Goal: Task Accomplishment & Management: Use online tool/utility

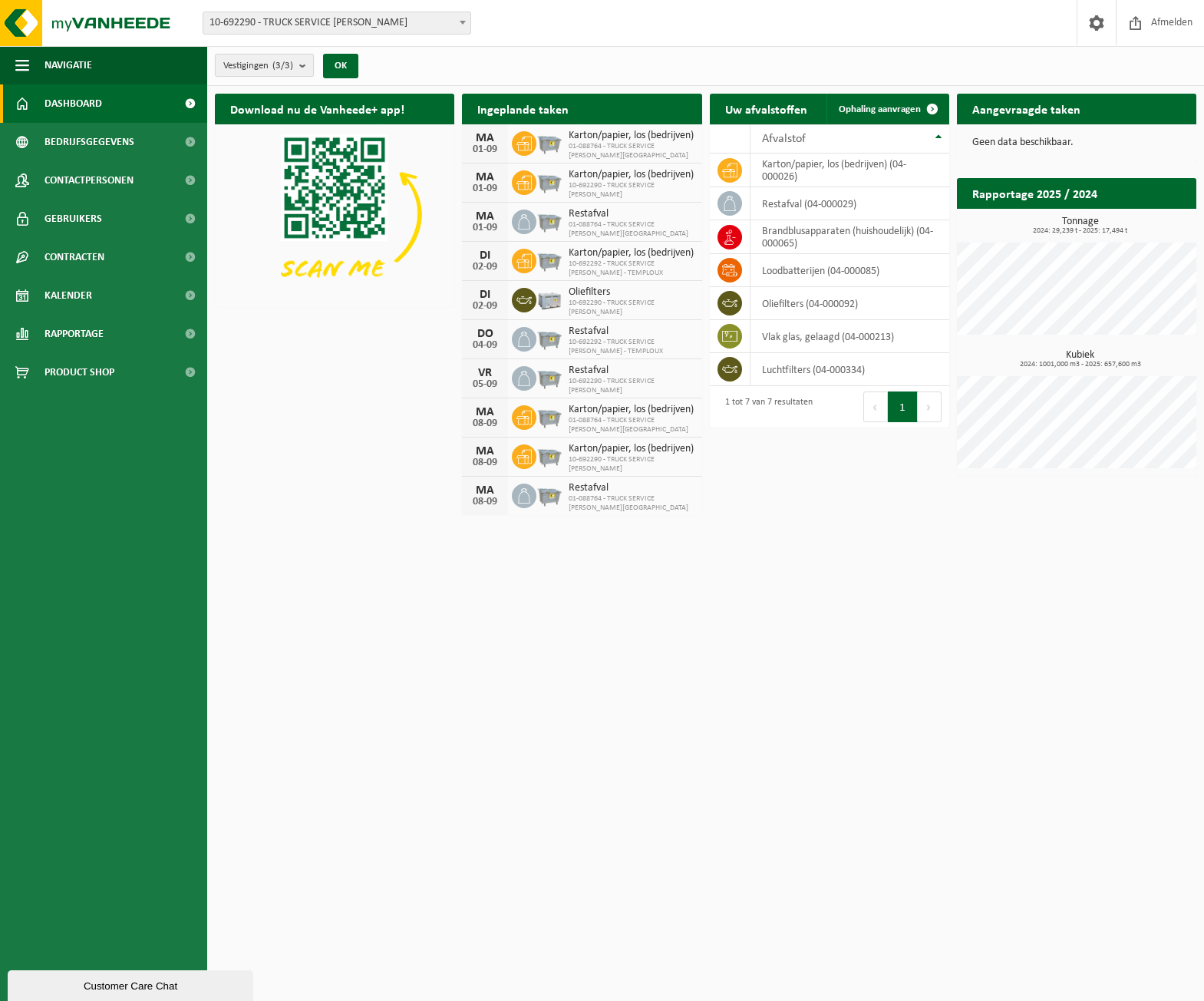
click at [305, 66] on b "submit" at bounding box center [306, 65] width 14 height 22
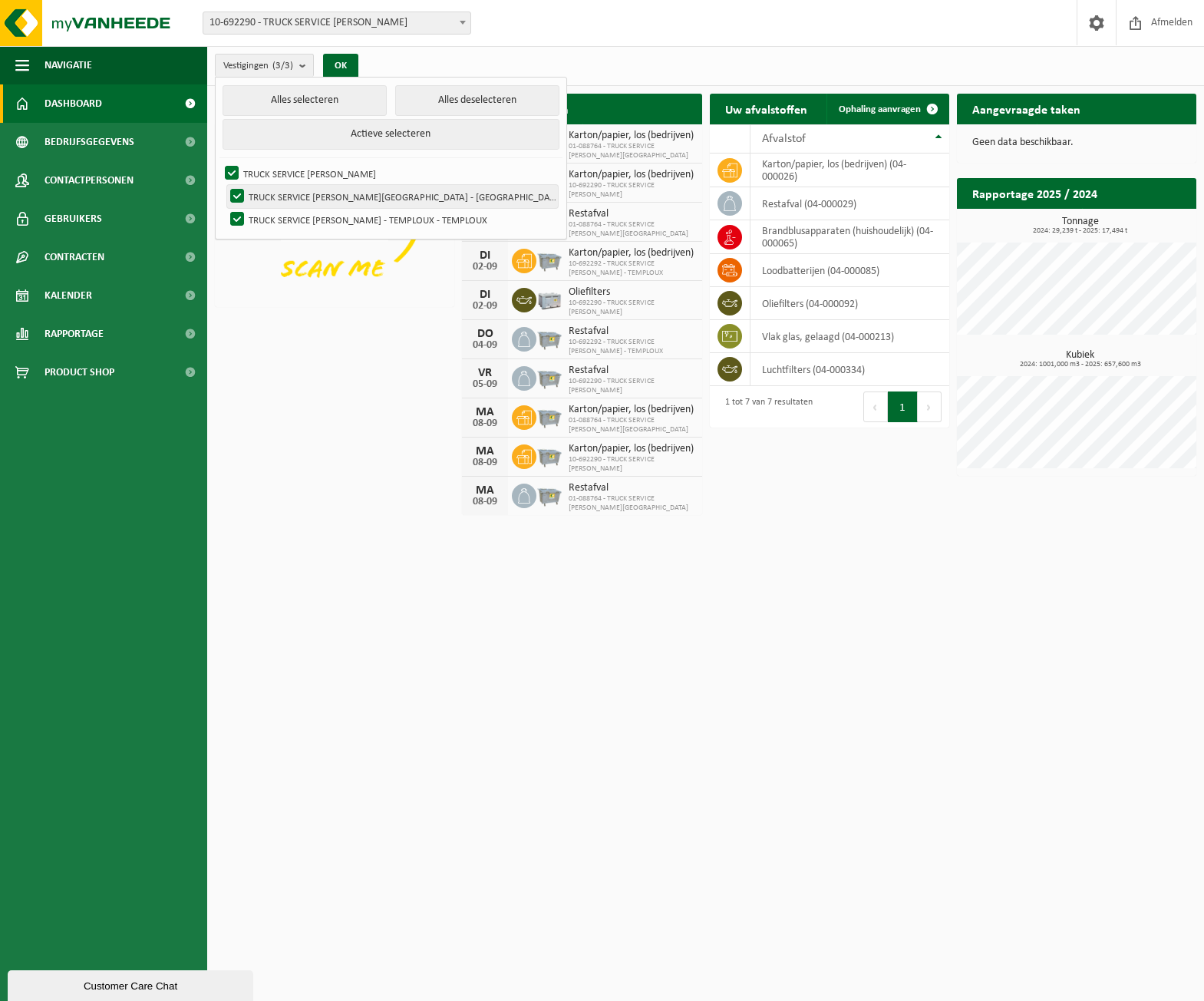
click at [235, 190] on label "TRUCK SERVICE SEBASTIAN - HERSTAL - HERSTAL" at bounding box center [392, 196] width 331 height 23
click at [225, 185] on input "TRUCK SERVICE SEBASTIAN - HERSTAL - HERSTAL" at bounding box center [224, 184] width 1 height 1
checkbox input "false"
click at [231, 168] on label "TRUCK SERVICE SEBASTIAN - MELEN - MELEN" at bounding box center [390, 173] width 336 height 23
click at [220, 162] on input "TRUCK SERVICE SEBASTIAN - MELEN - MELEN" at bounding box center [219, 161] width 1 height 1
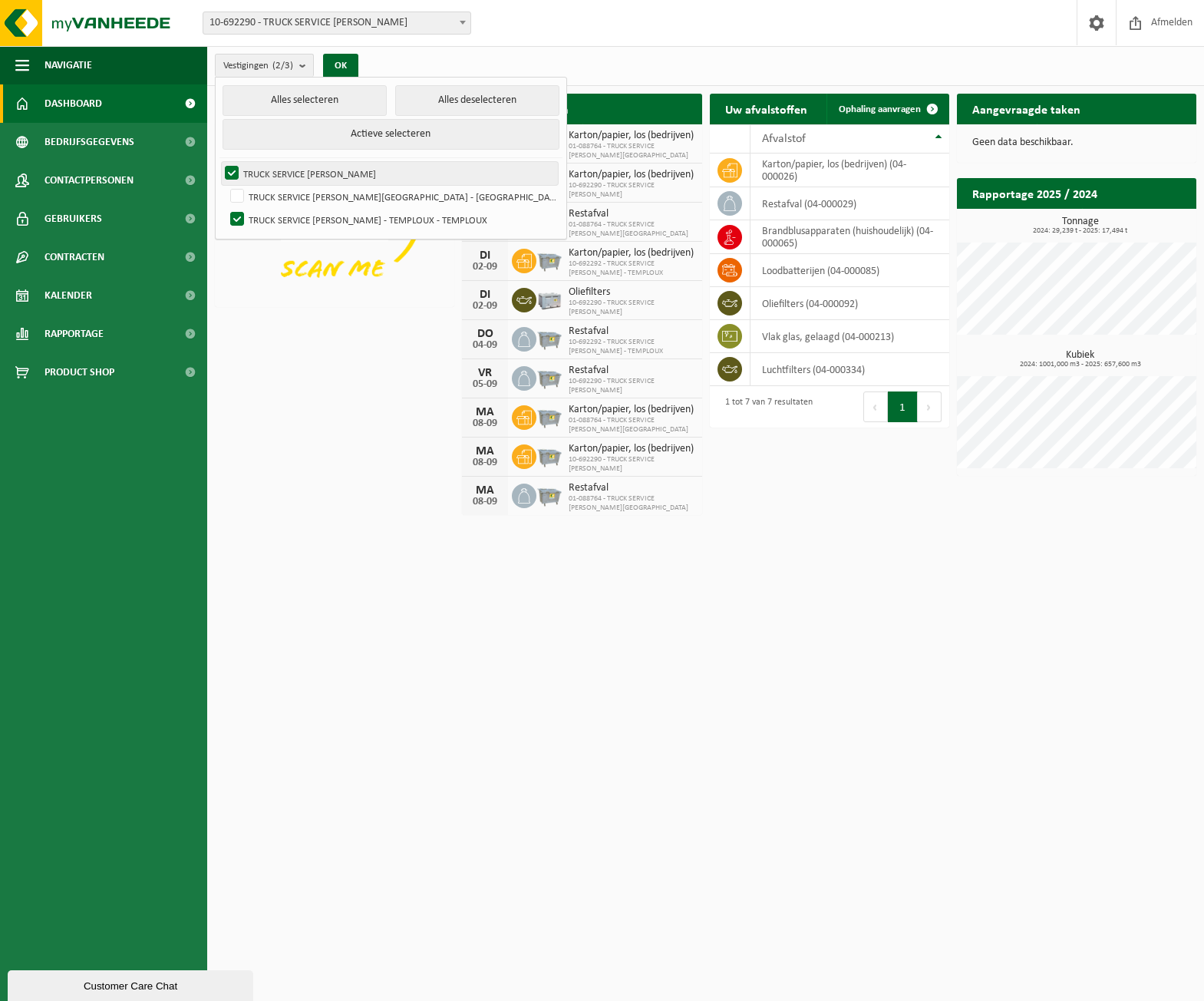
checkbox input "false"
click at [356, 61] on button "OK" at bounding box center [341, 66] width 35 height 25
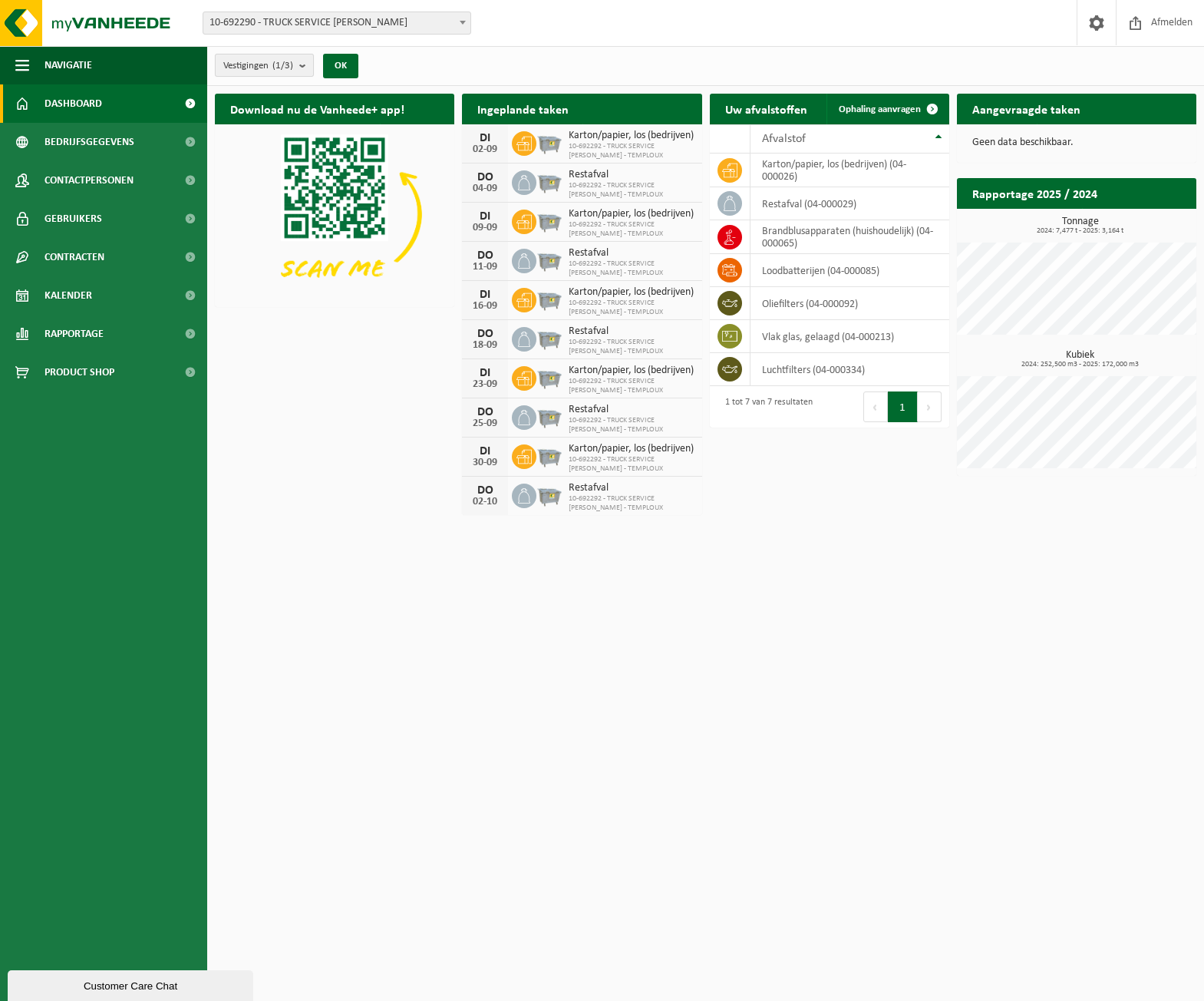
click at [299, 71] on button "Vestigingen (1/3)" at bounding box center [264, 65] width 99 height 23
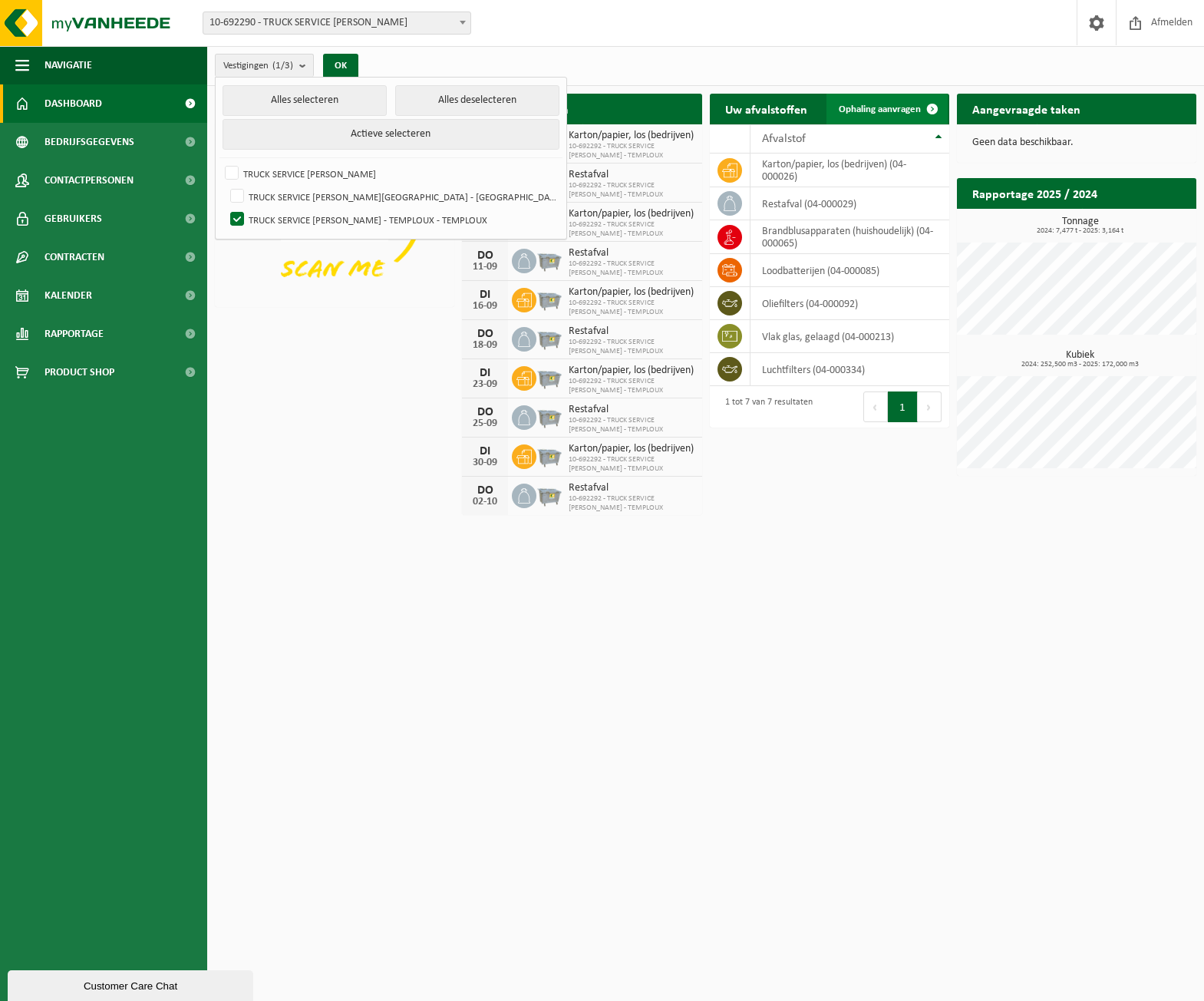
click at [878, 111] on span "Ophaling aanvragen" at bounding box center [880, 109] width 82 height 10
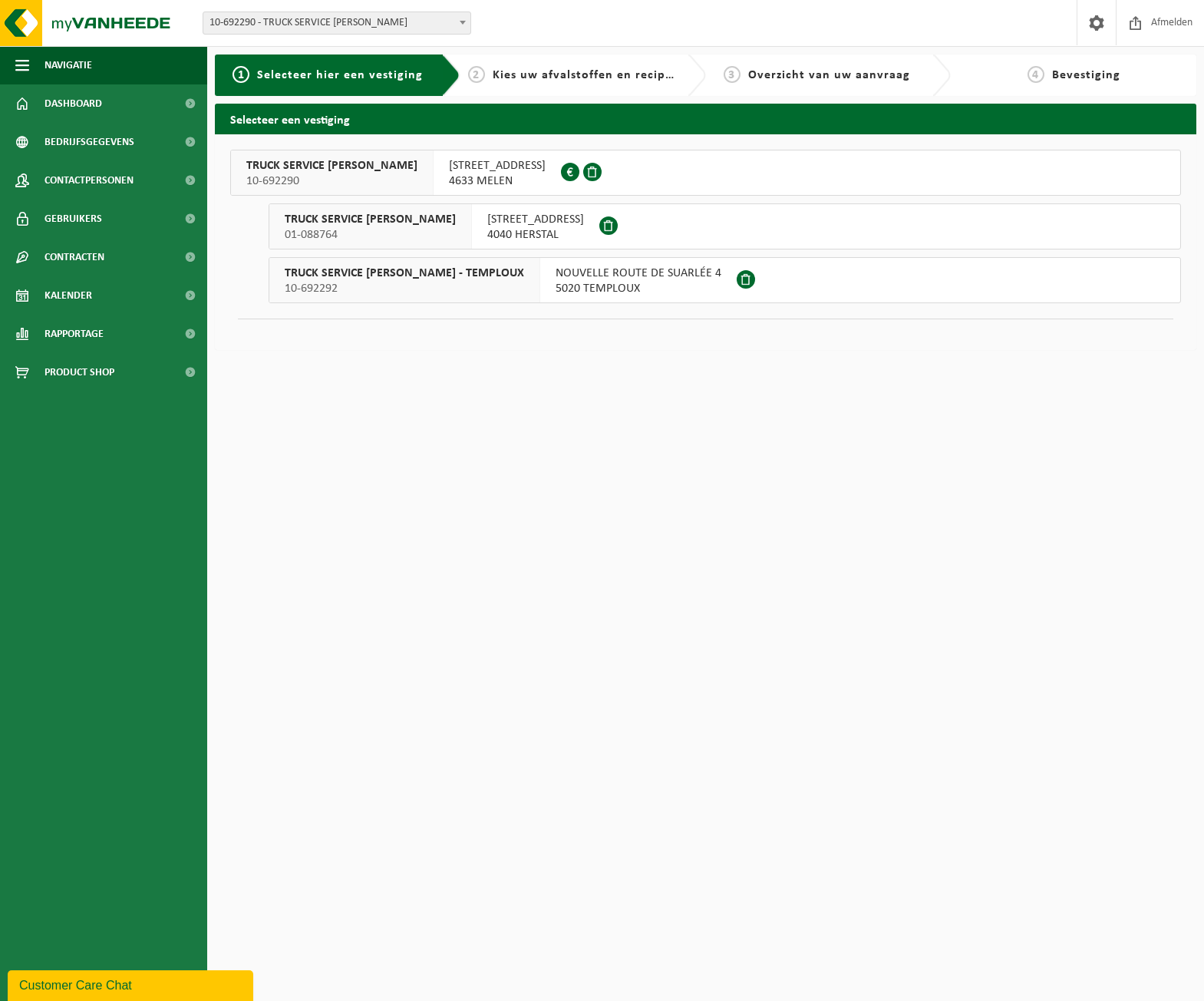
click at [597, 274] on span "NOUVELLE ROUTE DE SUARLÉE 4" at bounding box center [639, 273] width 166 height 15
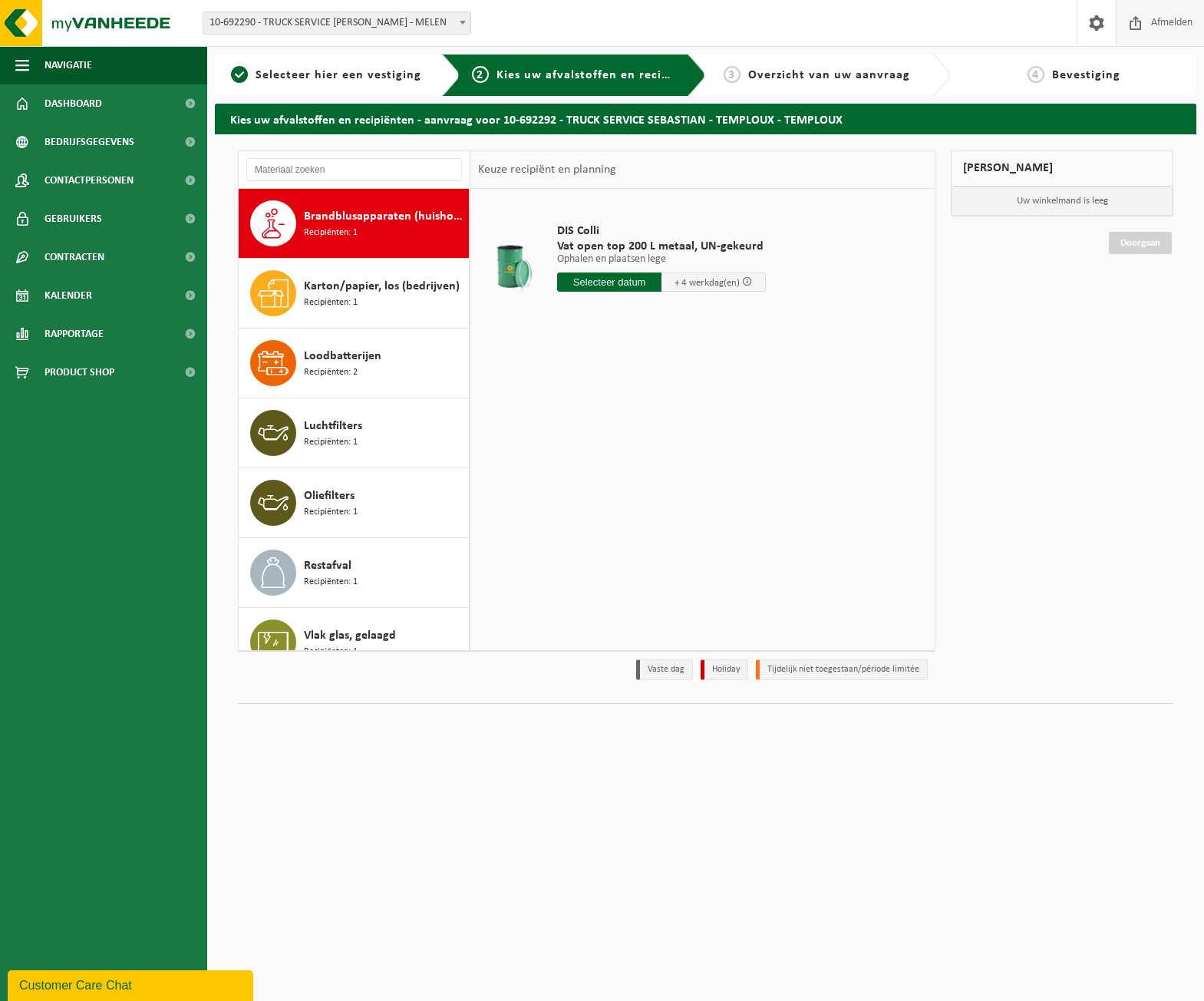
click at [1147, 18] on span "Afmelden" at bounding box center [1171, 23] width 49 height 45
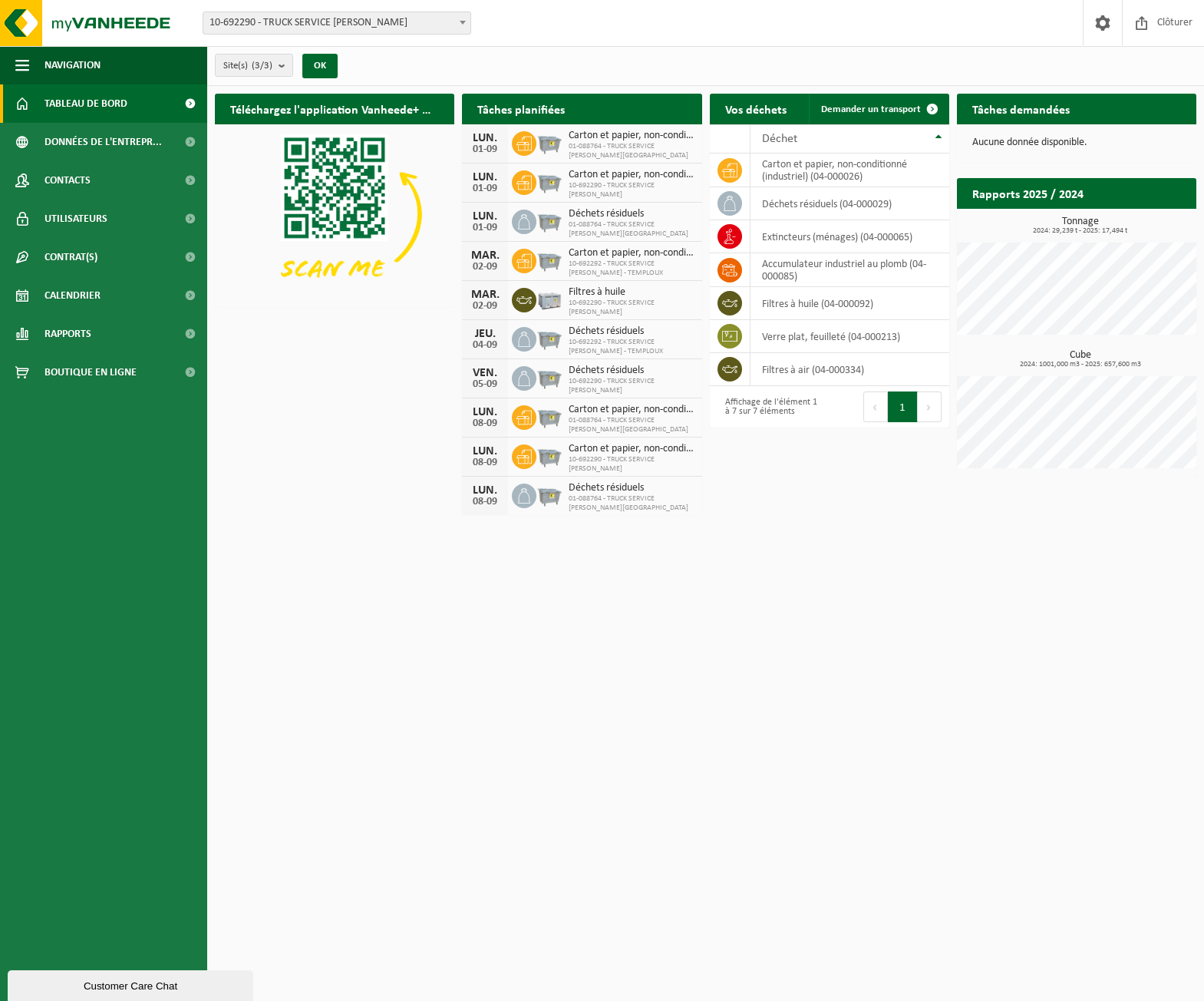
click at [558, 107] on h2 "Tâches planifiées" at bounding box center [520, 108] width 118 height 30
click at [882, 109] on span "Demander un transport" at bounding box center [871, 109] width 100 height 10
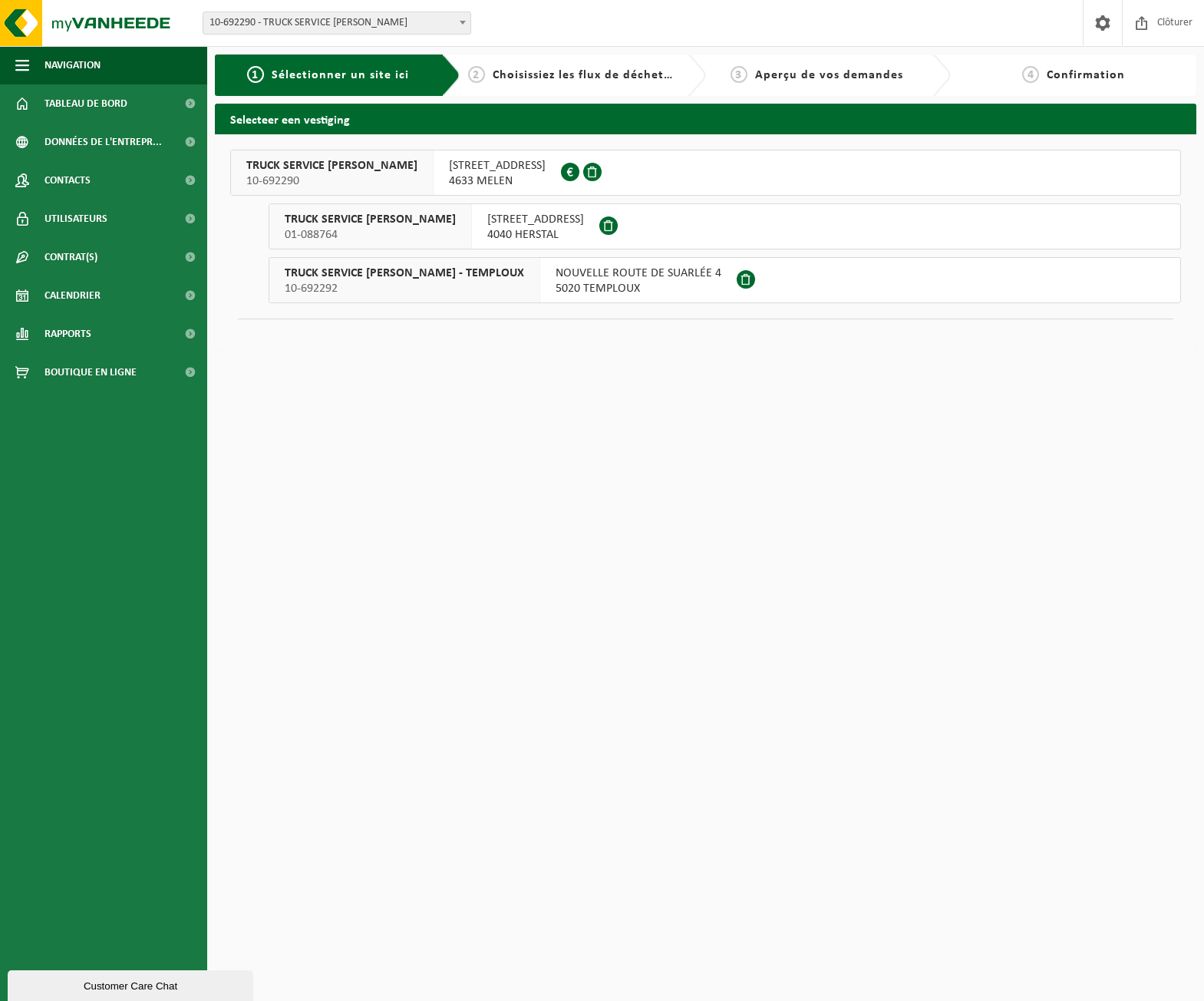
click at [623, 275] on span "NOUVELLE ROUTE DE SUARLÉE 4" at bounding box center [639, 273] width 166 height 15
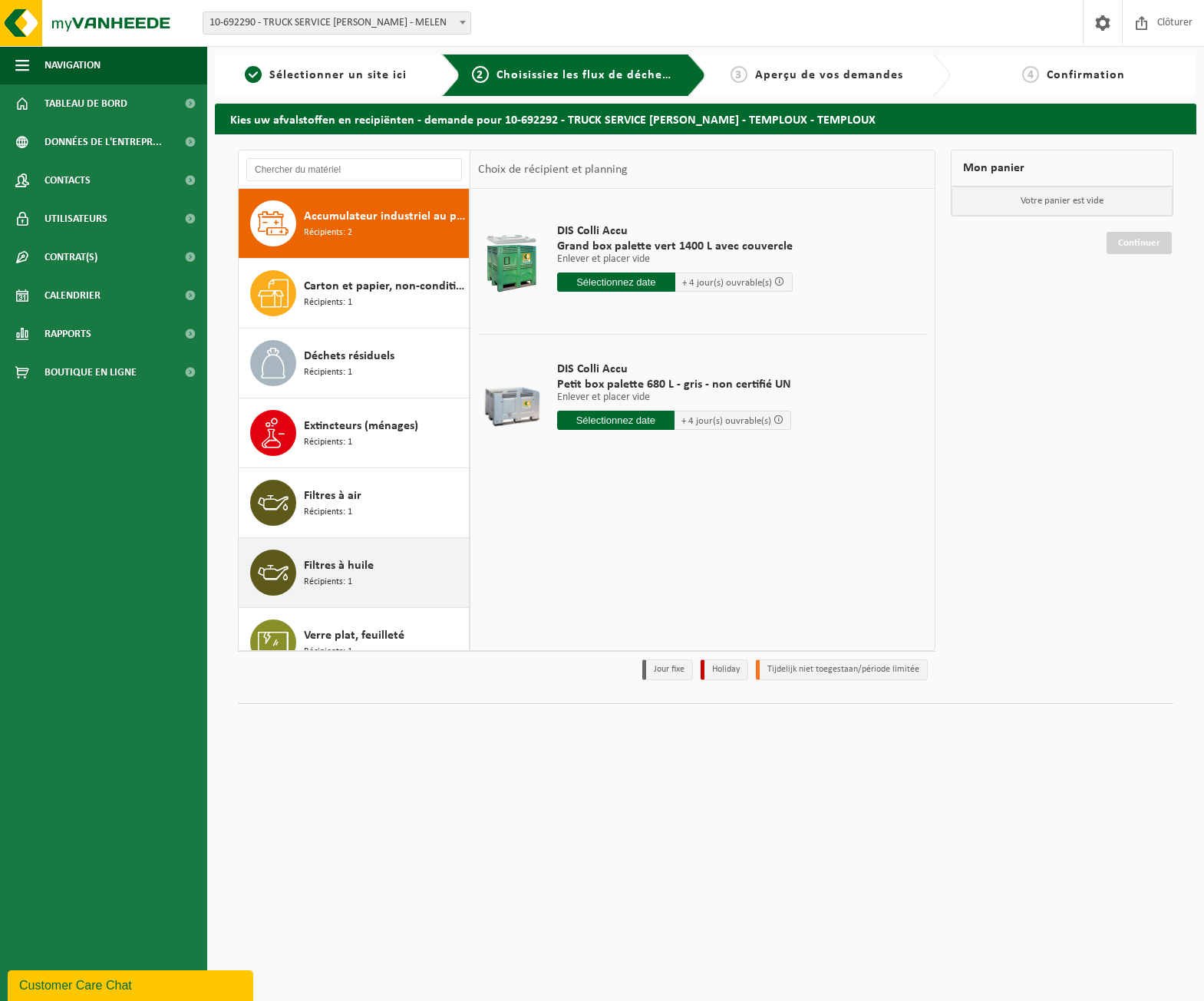
click at [386, 572] on div "Filtres à huile Récipients: 1" at bounding box center [384, 572] width 161 height 46
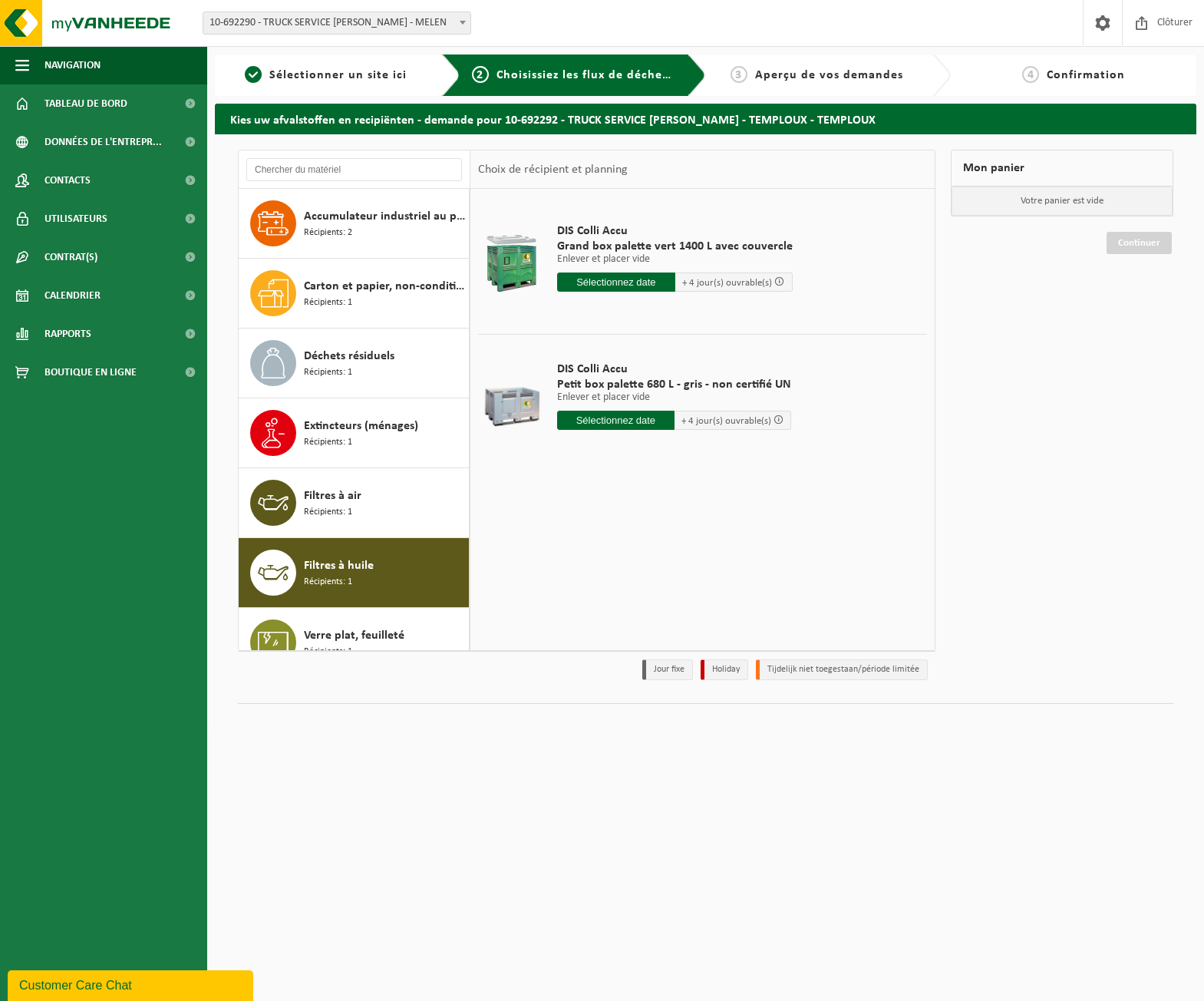
scroll to position [27, 0]
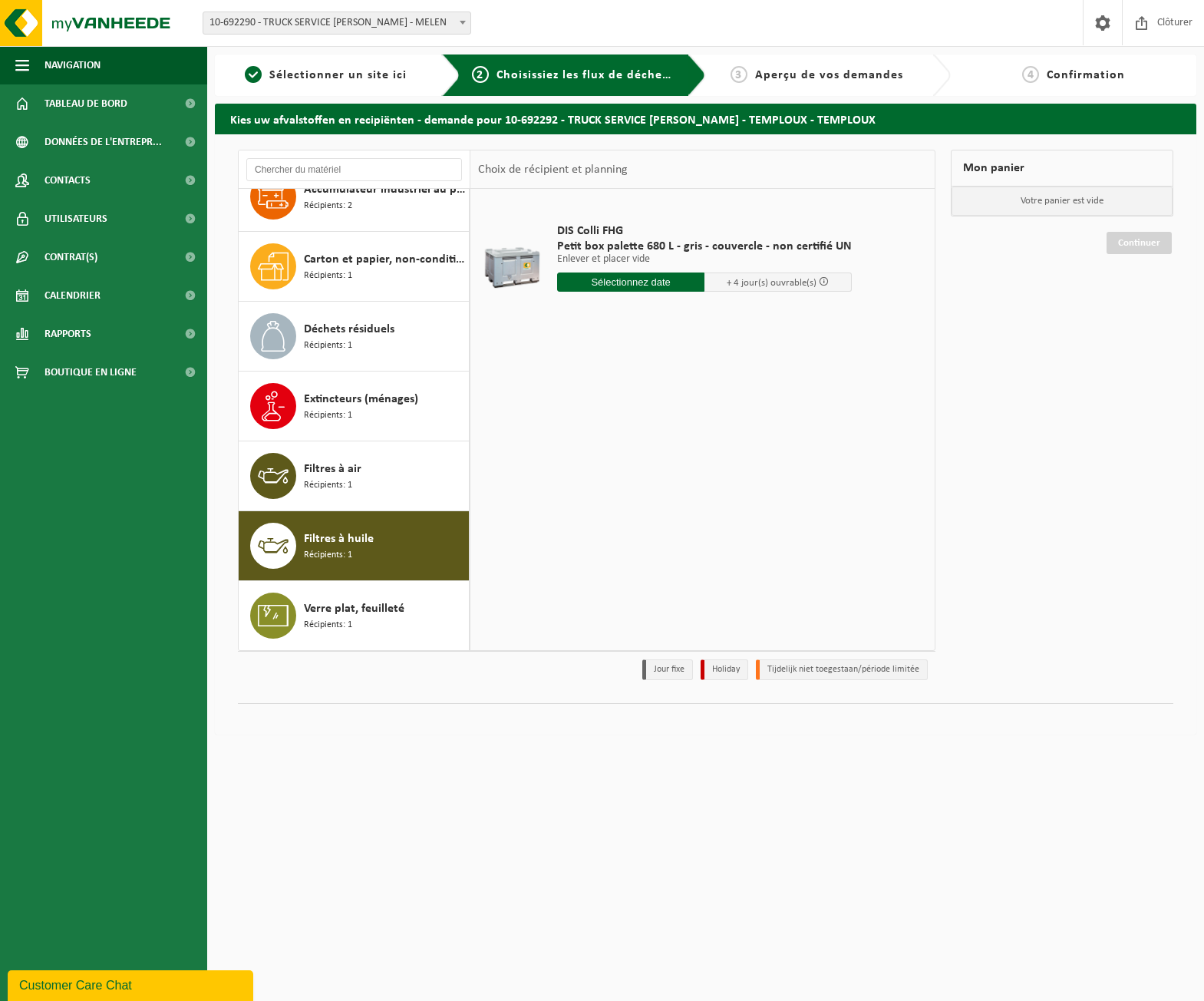
click at [676, 283] on input "text" at bounding box center [631, 282] width 147 height 19
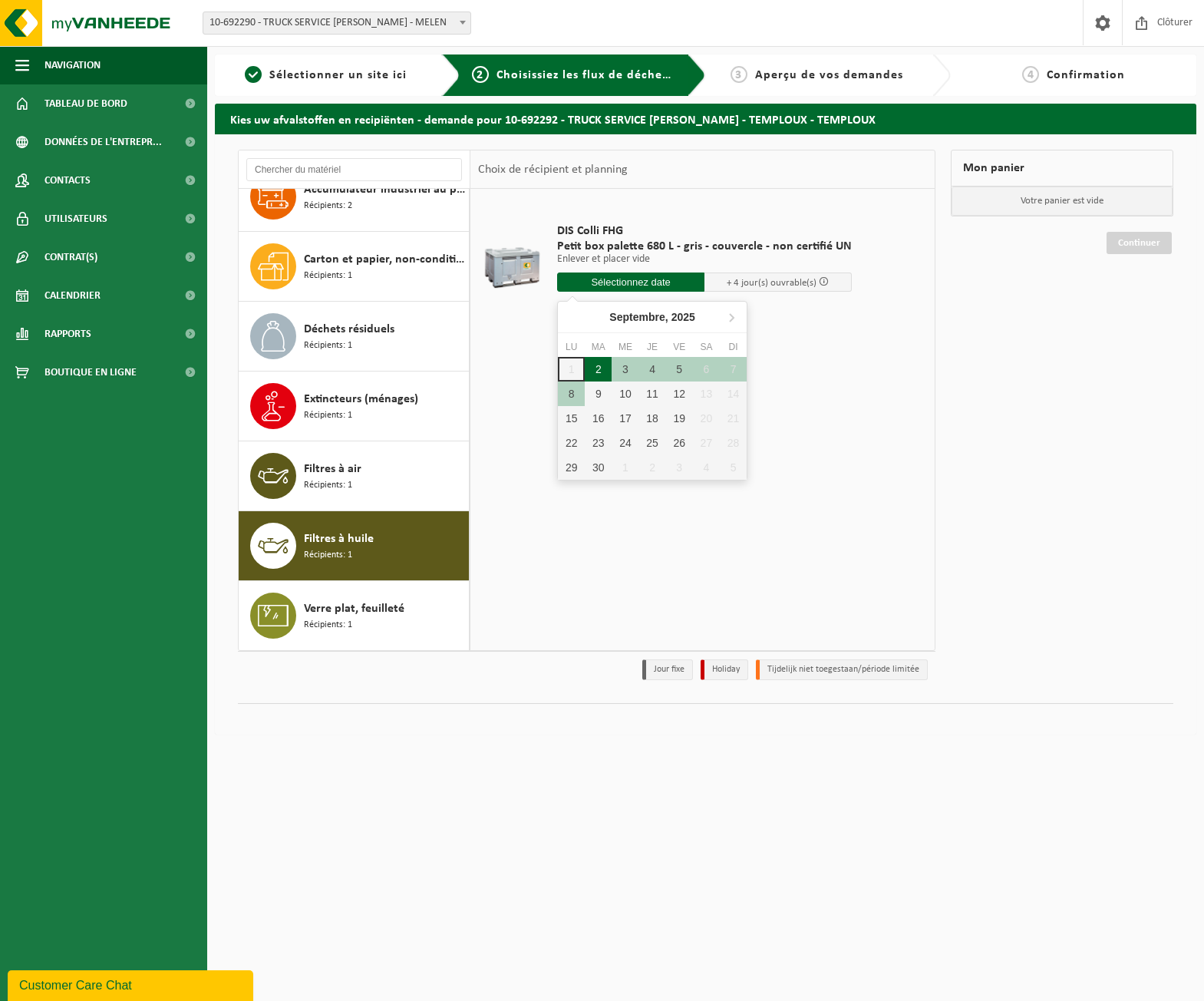
click at [593, 365] on div "2" at bounding box center [598, 369] width 27 height 25
type input "à partir de 2025-09-02"
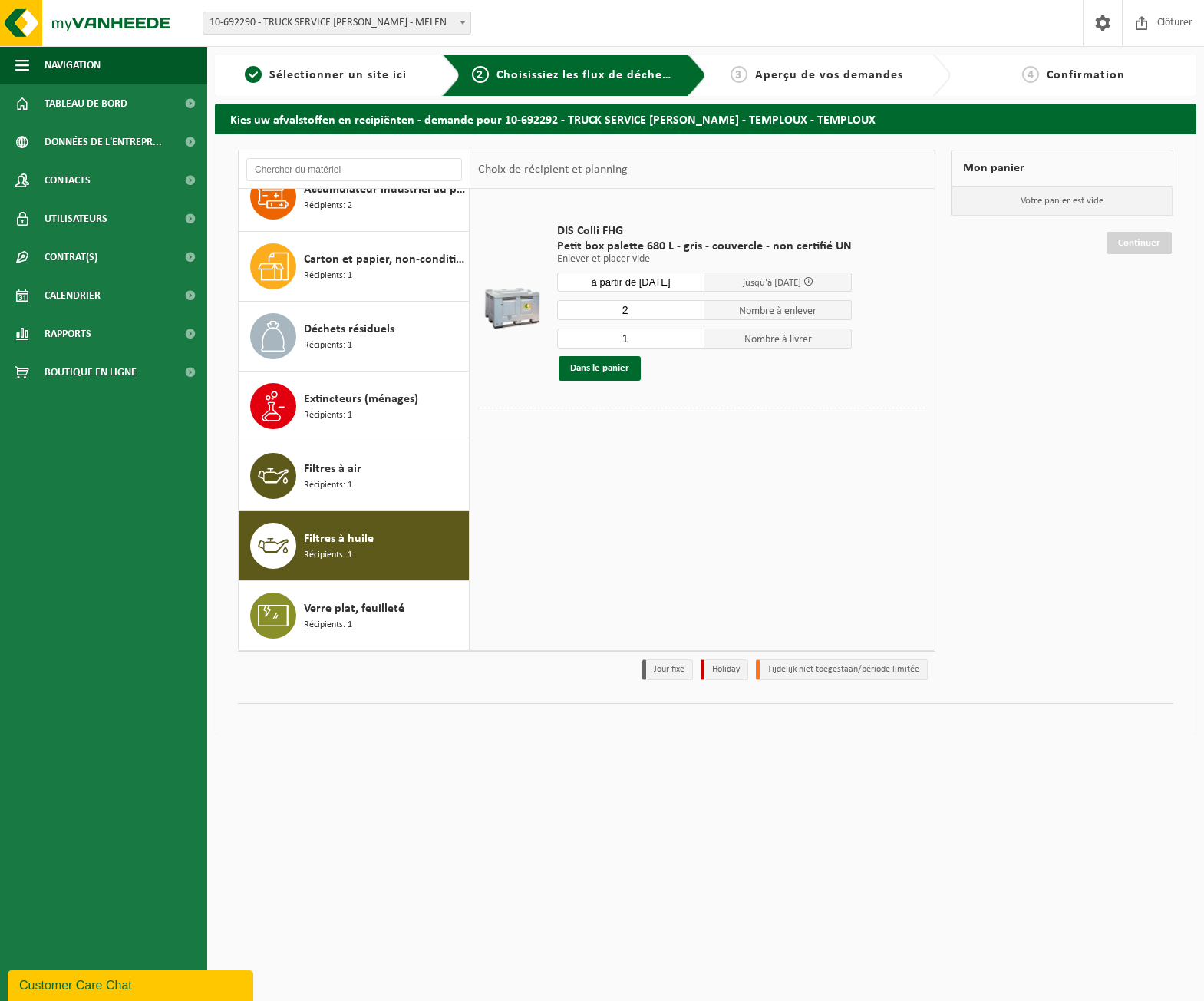
click at [687, 307] on input "2" at bounding box center [631, 310] width 147 height 20
type input "3"
click at [687, 307] on input "3" at bounding box center [631, 310] width 147 height 20
click at [689, 336] on input "2" at bounding box center [631, 338] width 147 height 20
type input "3"
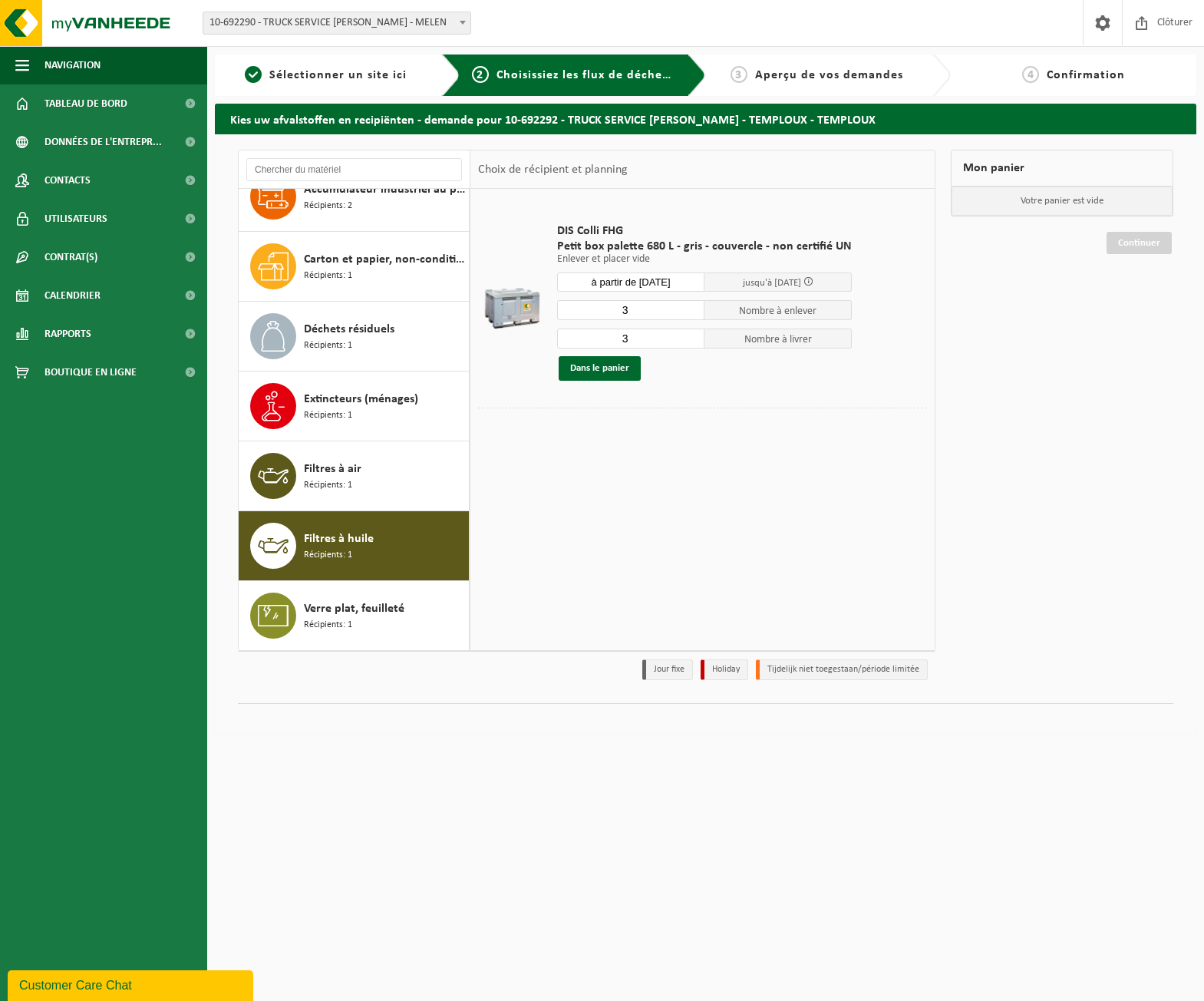
click at [689, 336] on input "3" at bounding box center [631, 338] width 147 height 20
click at [610, 369] on button "Dans le panier" at bounding box center [600, 369] width 82 height 25
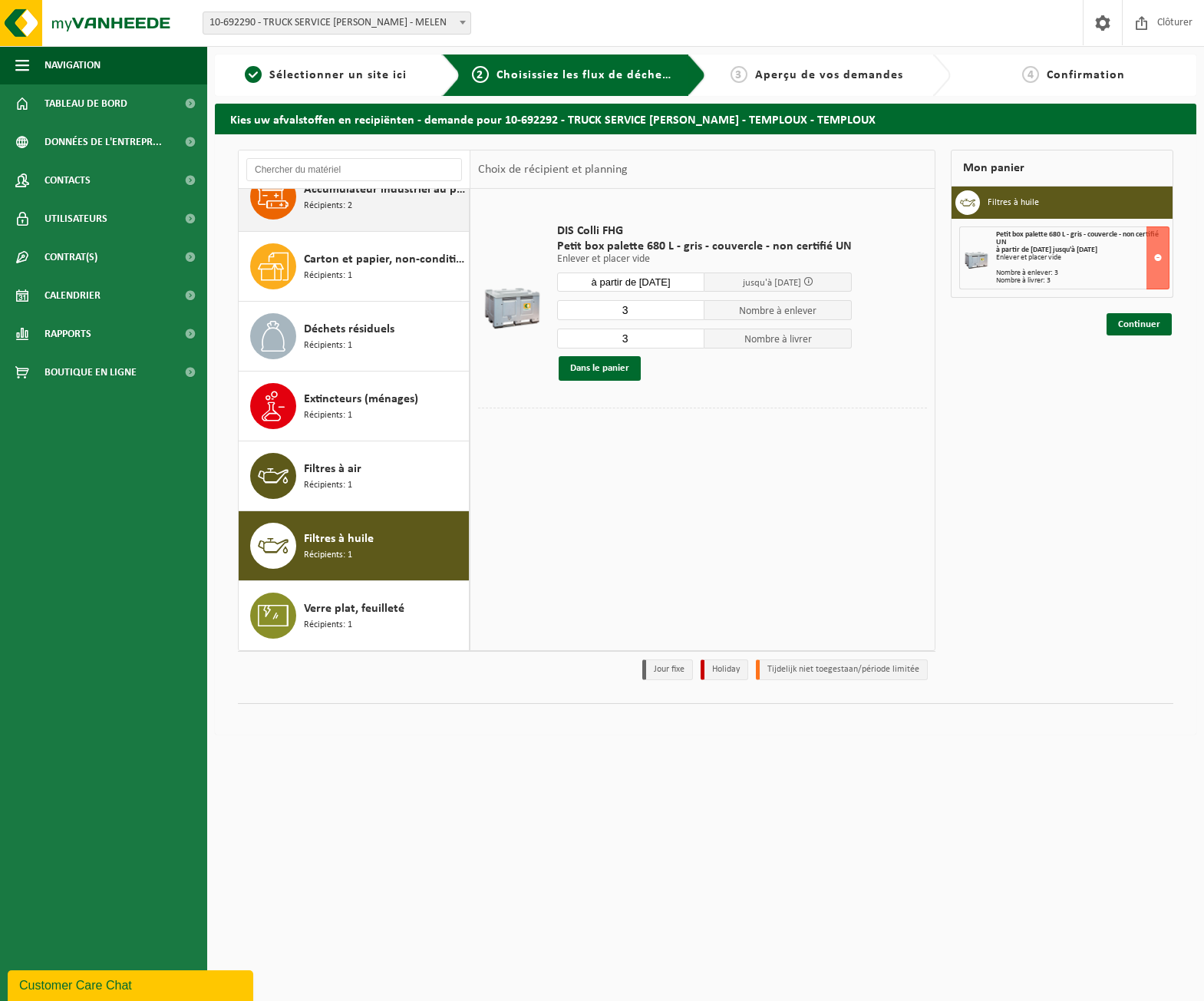
click at [393, 211] on div "Accumulateur industriel au plomb Récipients: 2" at bounding box center [384, 196] width 161 height 46
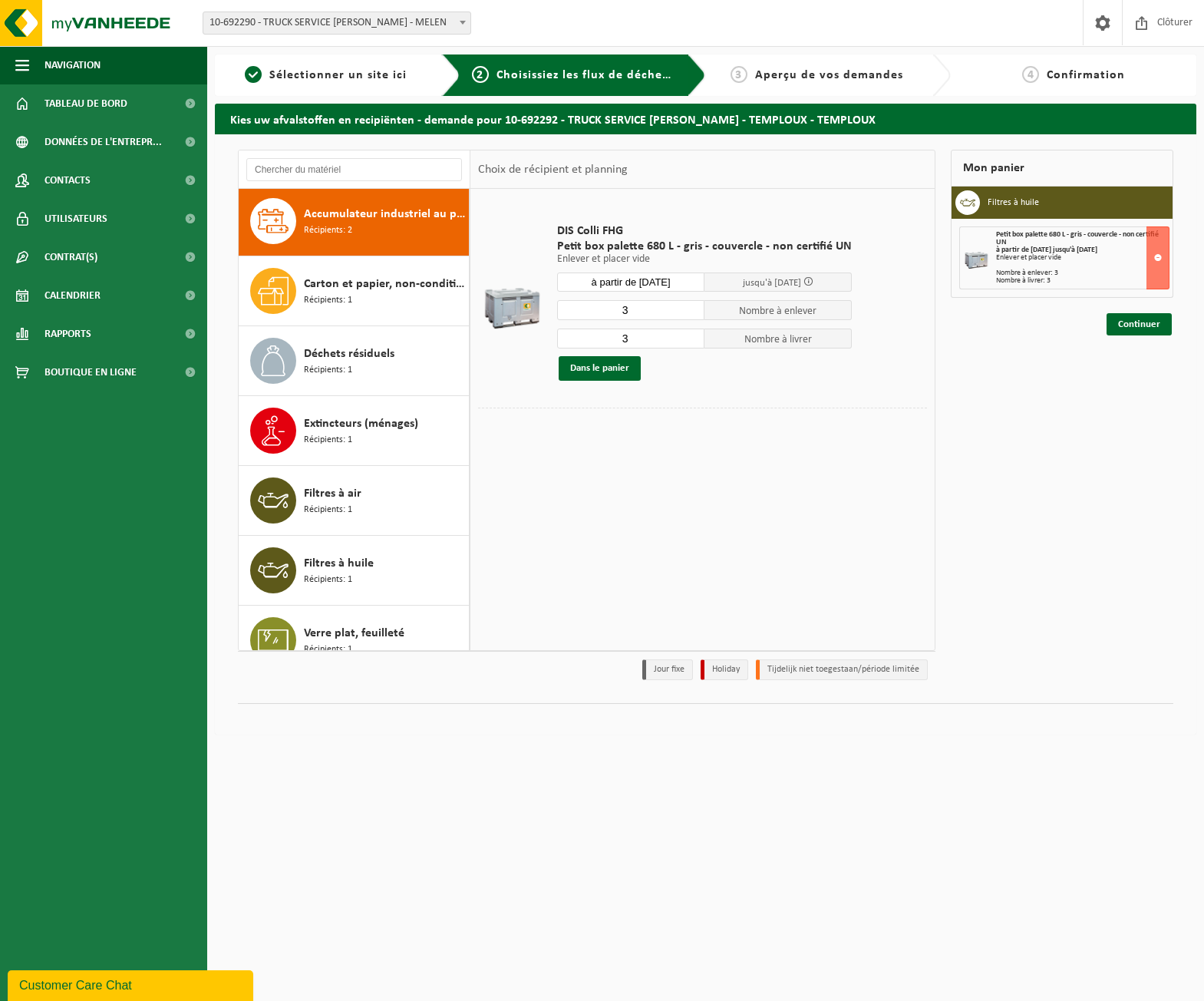
scroll to position [0, 0]
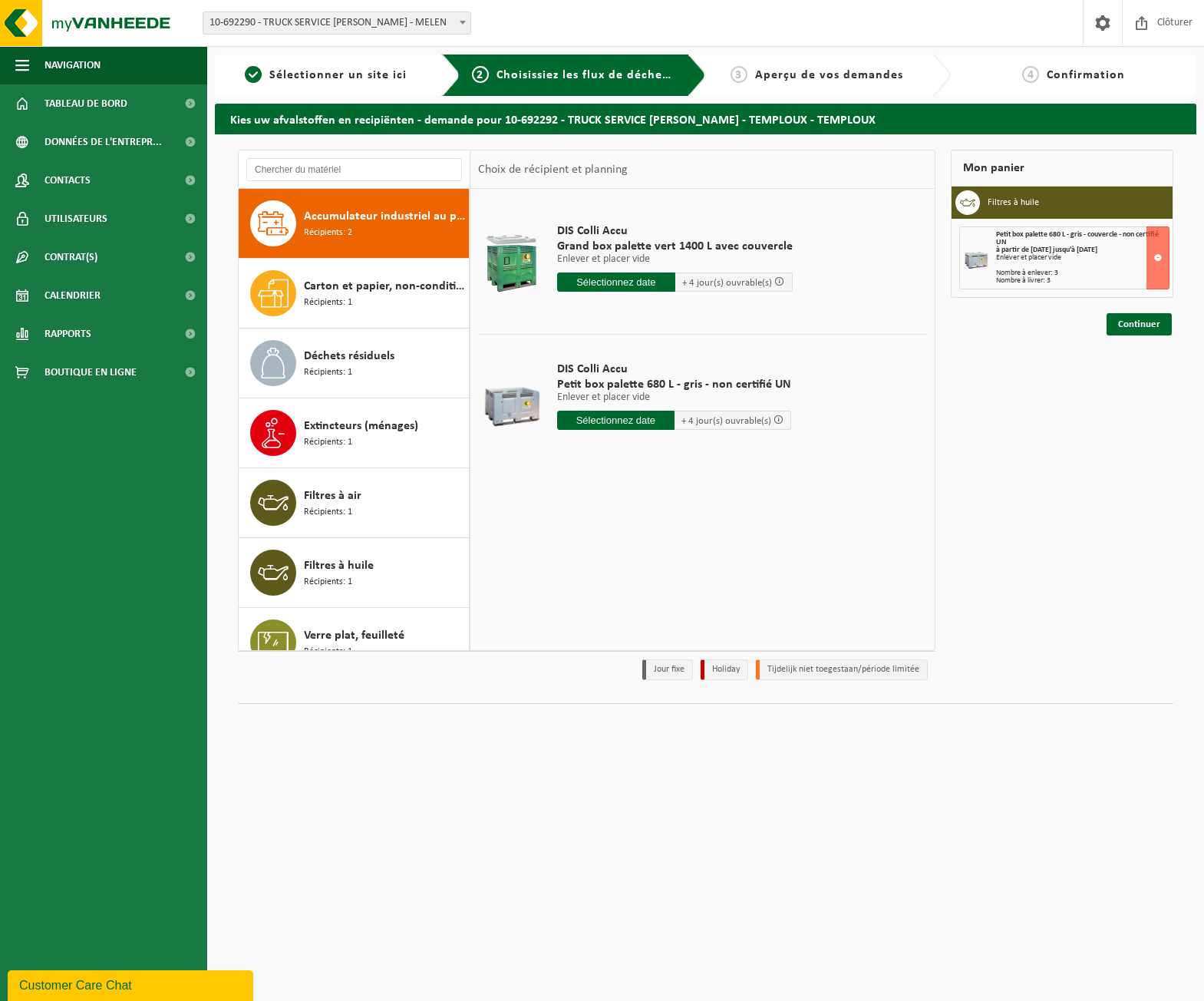
click at [634, 424] on input "text" at bounding box center [616, 420] width 117 height 19
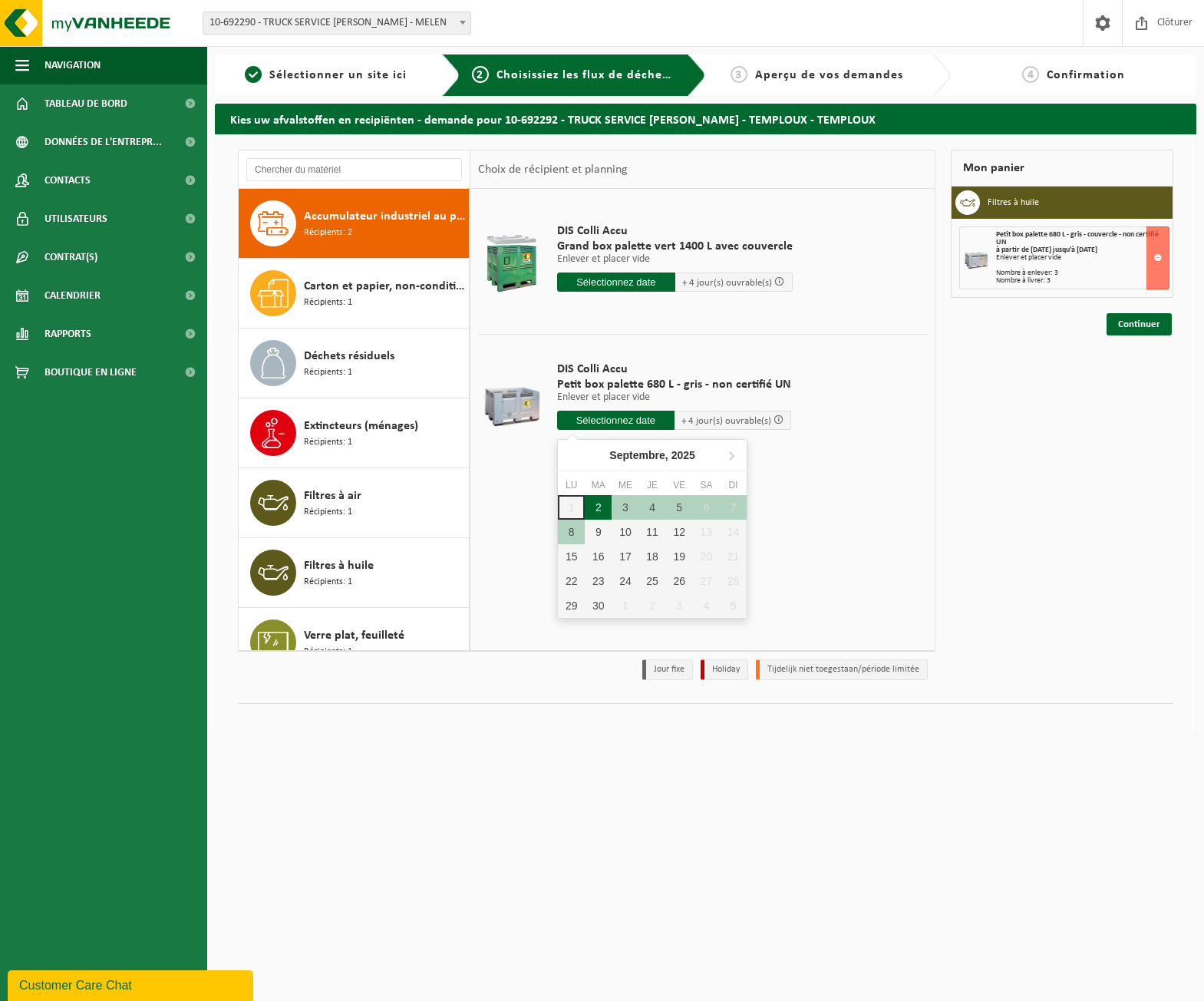
click at [591, 509] on div "2" at bounding box center [598, 507] width 27 height 25
type input "à partir de 2025-09-02"
type input "2025-09-02"
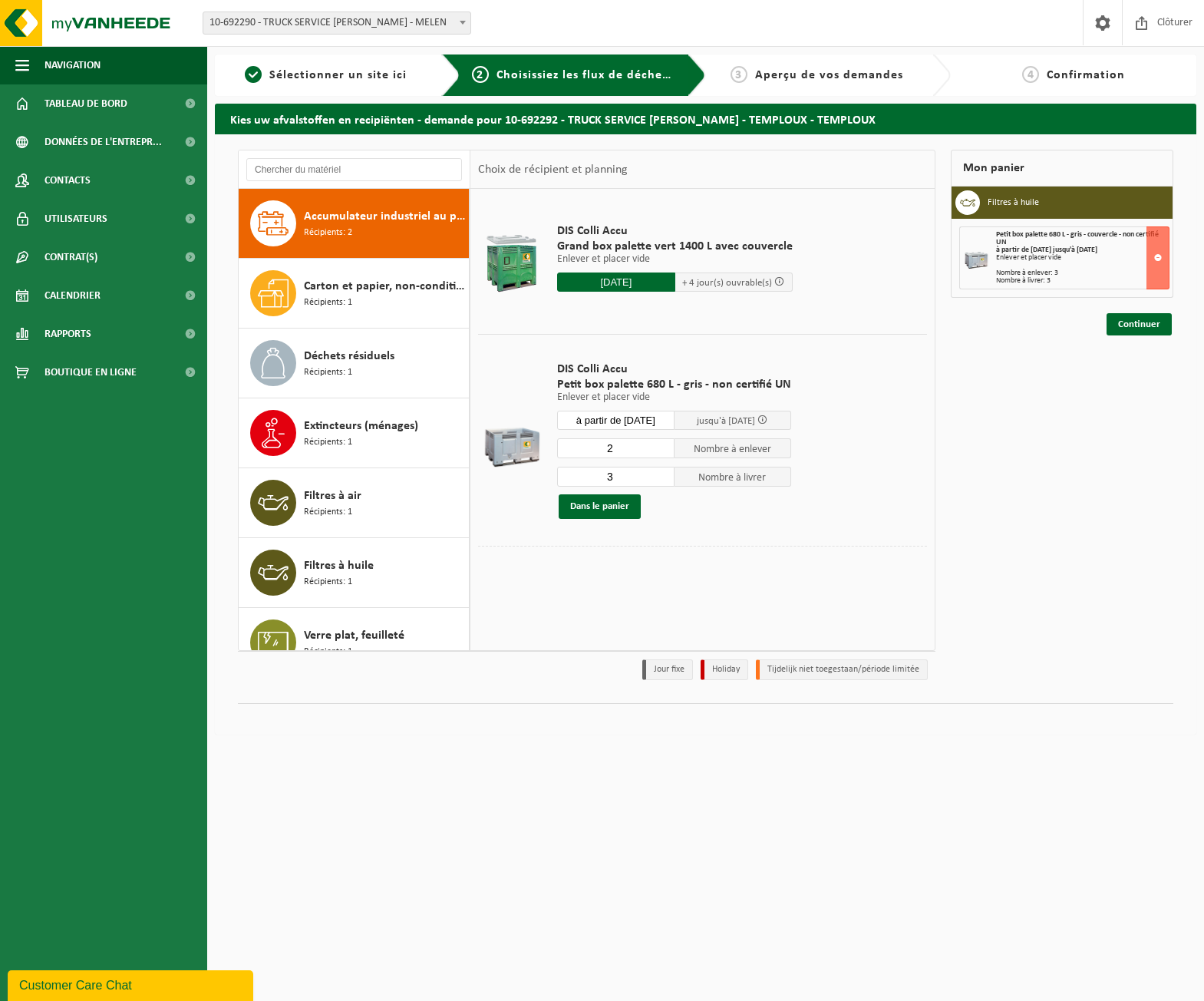
type input "2"
click at [660, 451] on input "2" at bounding box center [616, 448] width 117 height 20
type input "2"
click at [657, 480] on input "2" at bounding box center [616, 476] width 117 height 20
click at [618, 506] on button "Dans le panier" at bounding box center [600, 506] width 82 height 25
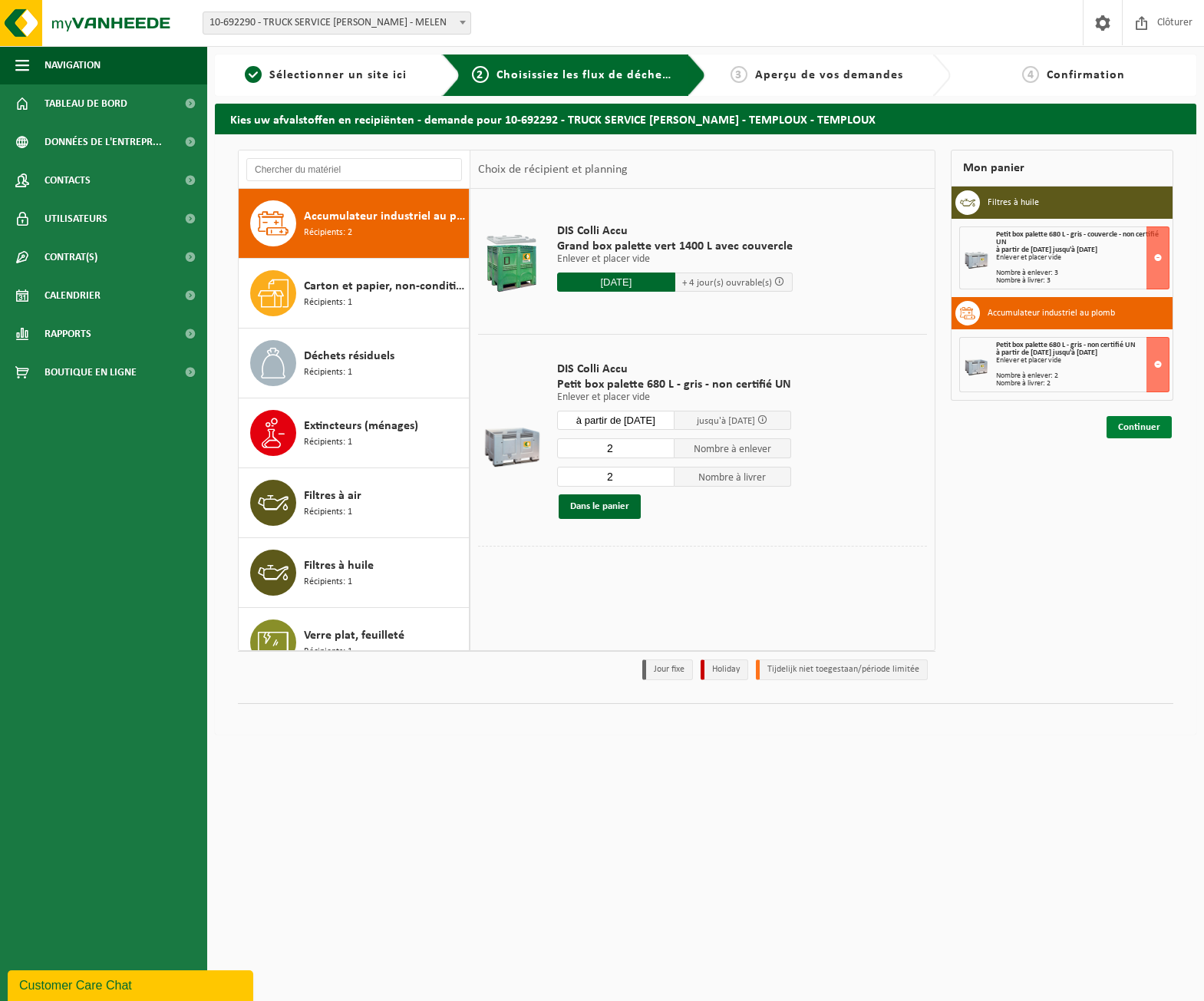
click at [1132, 423] on link "Continuer" at bounding box center [1139, 427] width 65 height 23
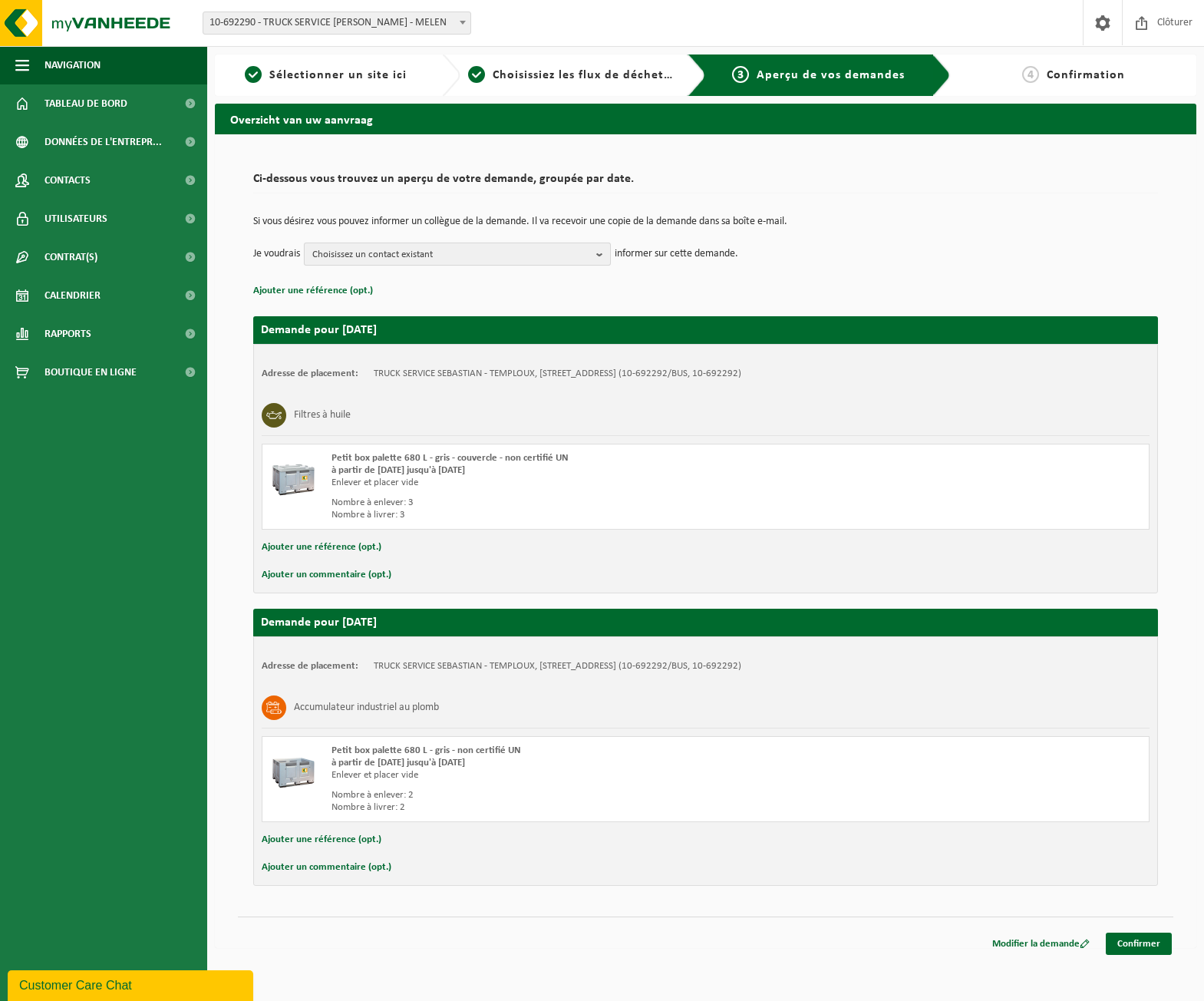
click at [600, 250] on b "button" at bounding box center [602, 253] width 14 height 22
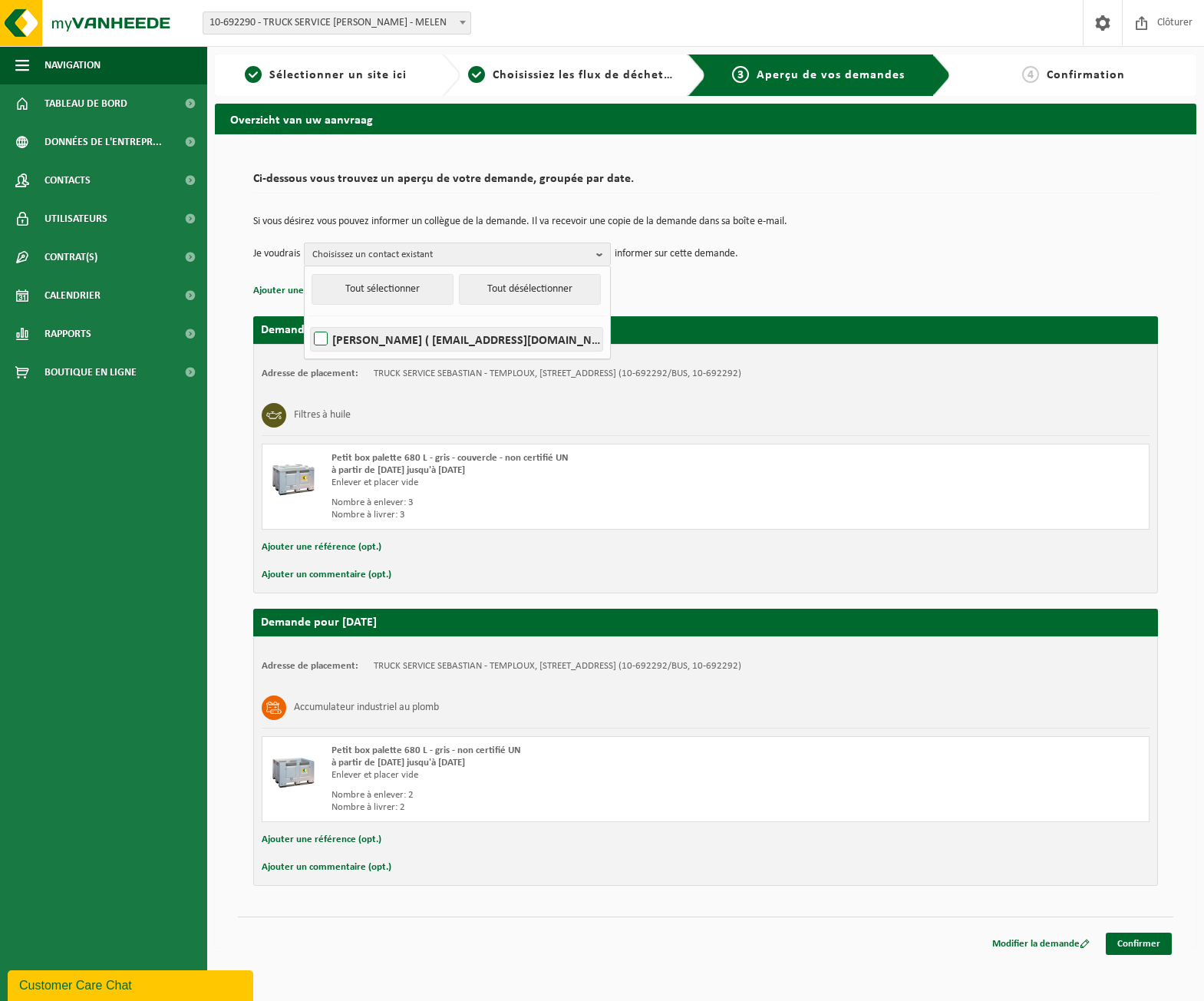
click at [493, 340] on label "RAFFAELA ROMANIELLO ( administration.temploux@volvosebastian.be )" at bounding box center [456, 339] width 292 height 23
click at [309, 320] on input "RAFFAELA ROMANIELLO ( administration.temploux@volvosebastian.be )" at bounding box center [308, 319] width 1 height 1
checkbox input "true"
click at [918, 261] on td "Je voudrais RAFFAELA ROMANIELLO Tout sélectionner Tout désélectionner RAFFAELA …" at bounding box center [705, 254] width 905 height 23
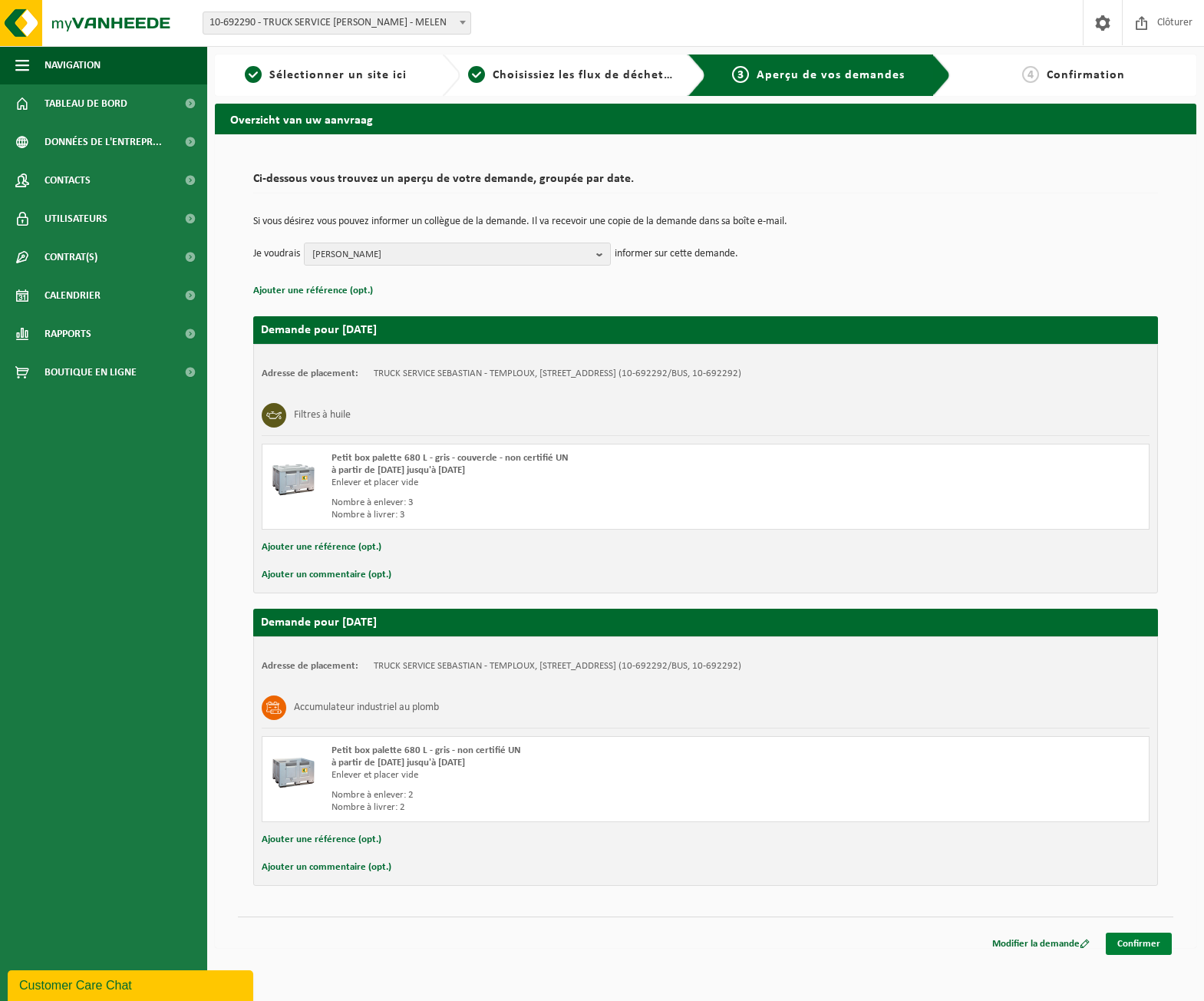
click at [1136, 944] on link "Confirmer" at bounding box center [1139, 944] width 66 height 23
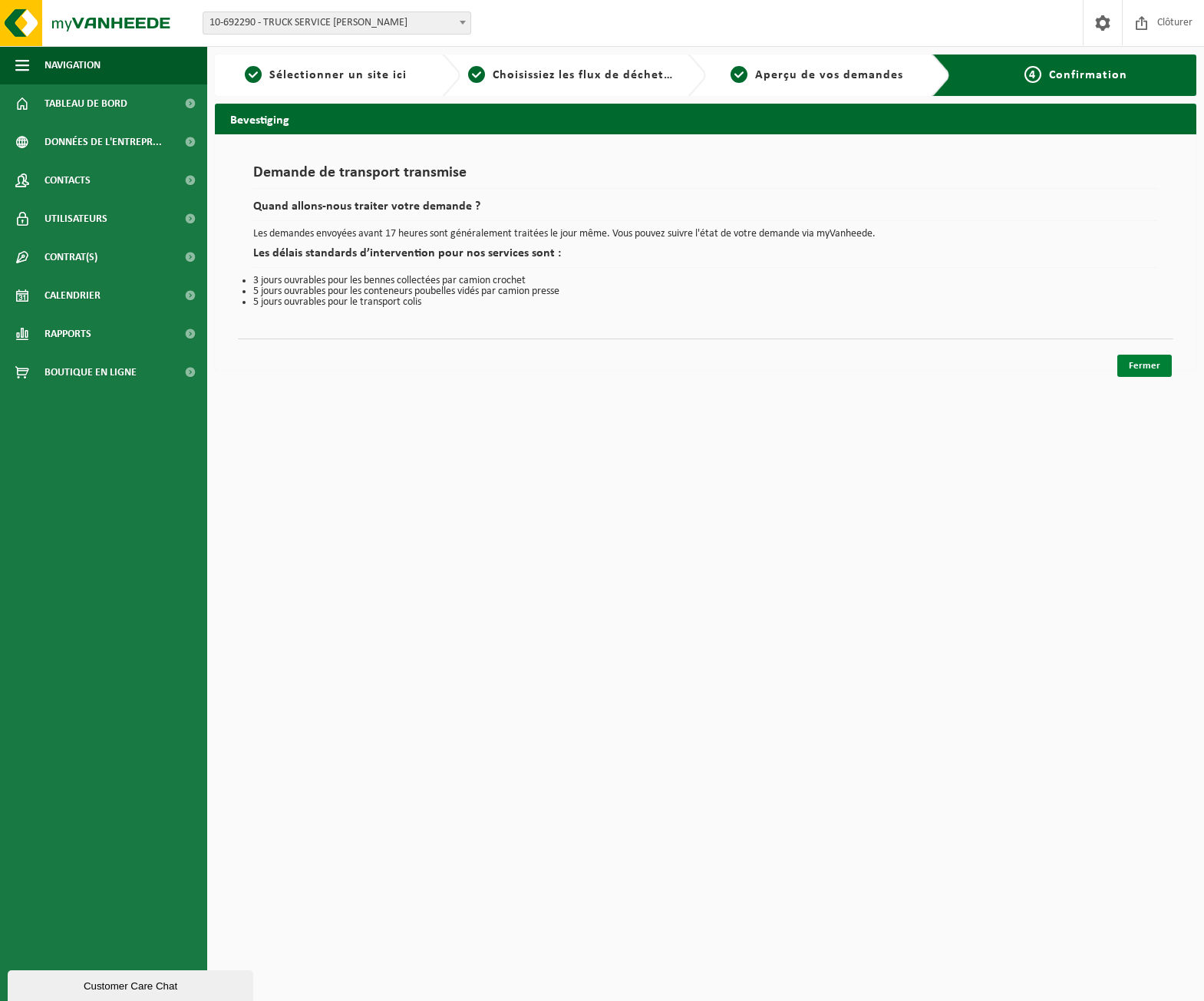
click at [1138, 364] on link "Fermer" at bounding box center [1144, 366] width 55 height 23
